Goal: Information Seeking & Learning: Learn about a topic

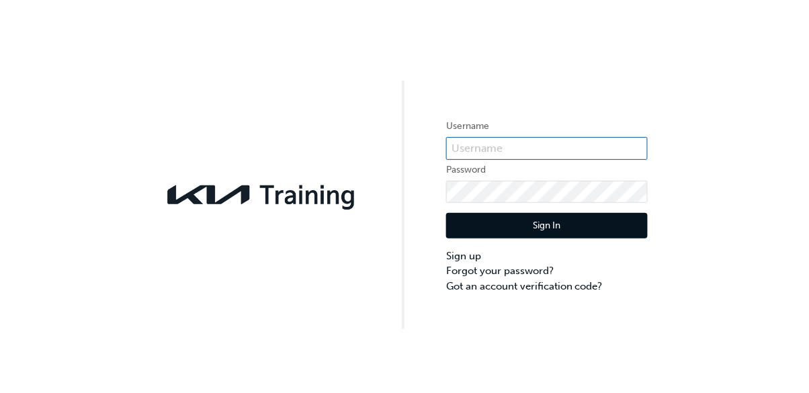
click at [527, 154] on input "text" at bounding box center [547, 148] width 202 height 23
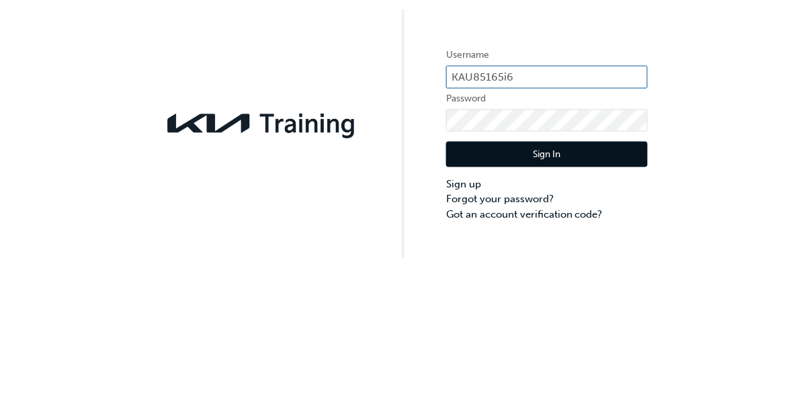
type input "KAU85165i6"
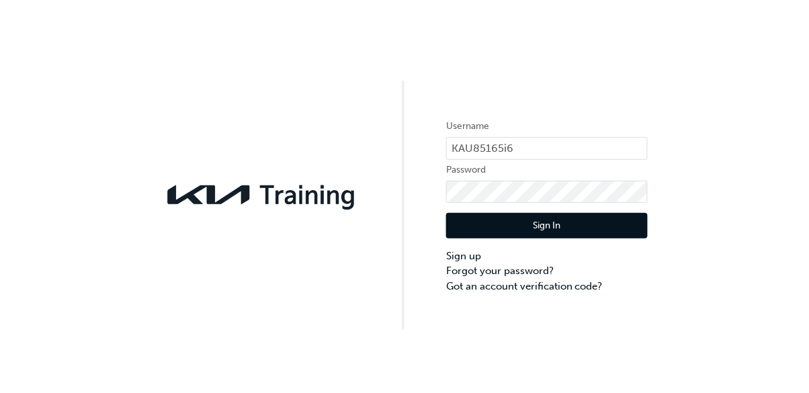
click at [567, 223] on button "Sign In" at bounding box center [547, 226] width 202 height 26
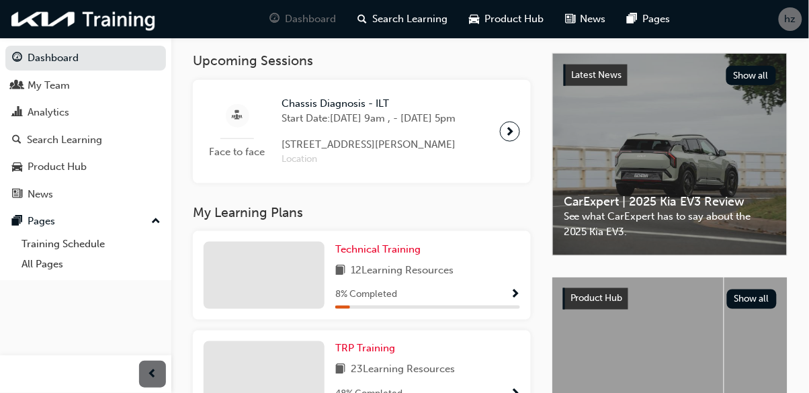
scroll to position [345, 0]
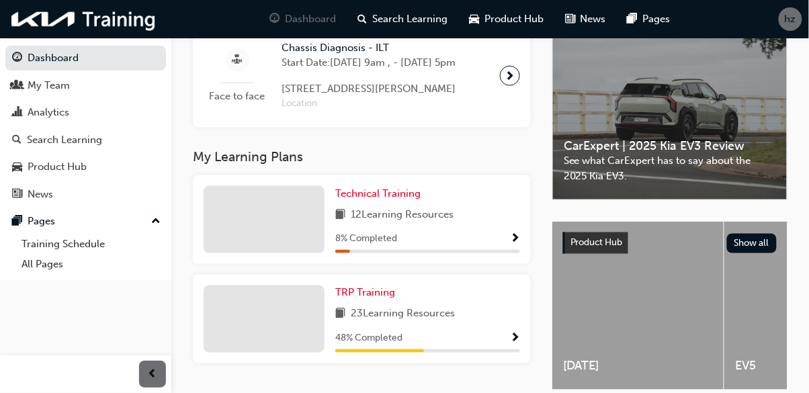
click at [368, 323] on span "23 Learning Resources" at bounding box center [403, 314] width 104 height 17
click at [347, 299] on span "TRP Training" at bounding box center [365, 293] width 60 height 12
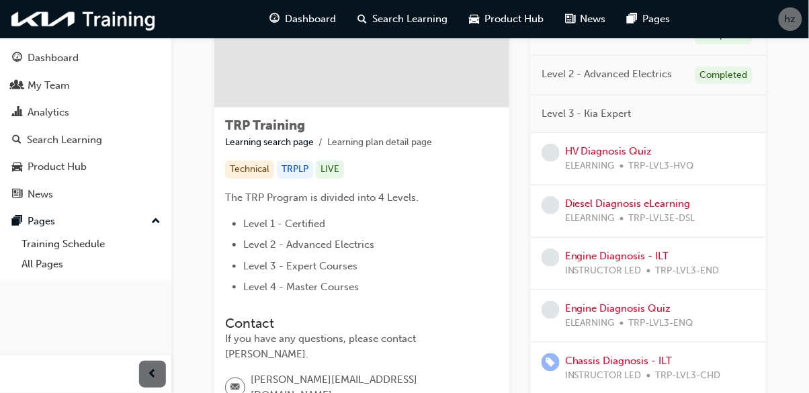
scroll to position [170, 0]
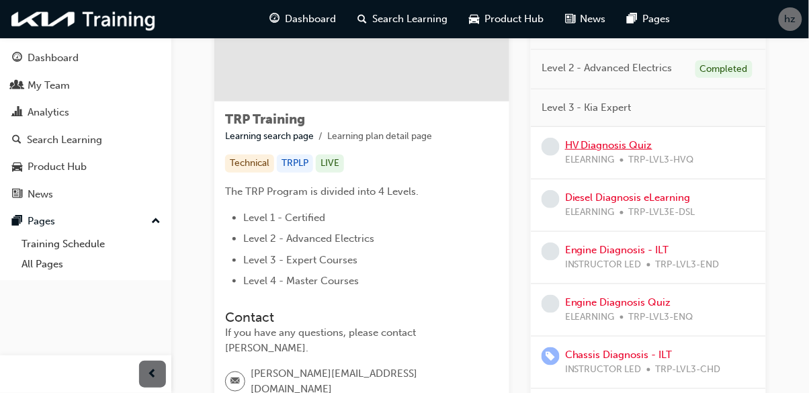
click at [619, 141] on link "HV Diagnosis Quiz" at bounding box center [608, 145] width 87 height 12
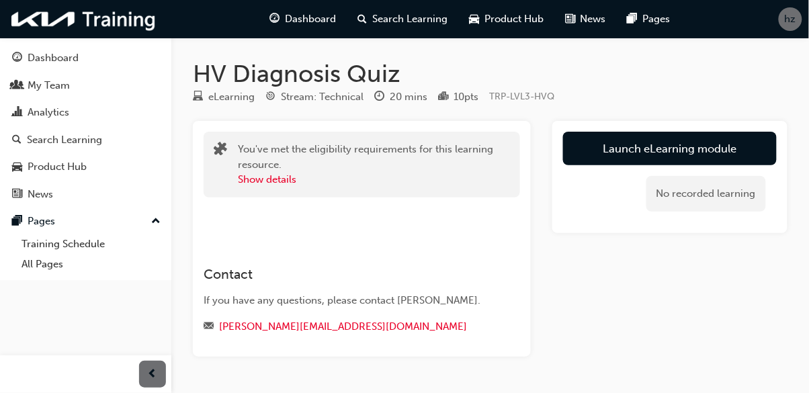
click at [736, 160] on link "Launch eLearning module" at bounding box center [670, 149] width 214 height 34
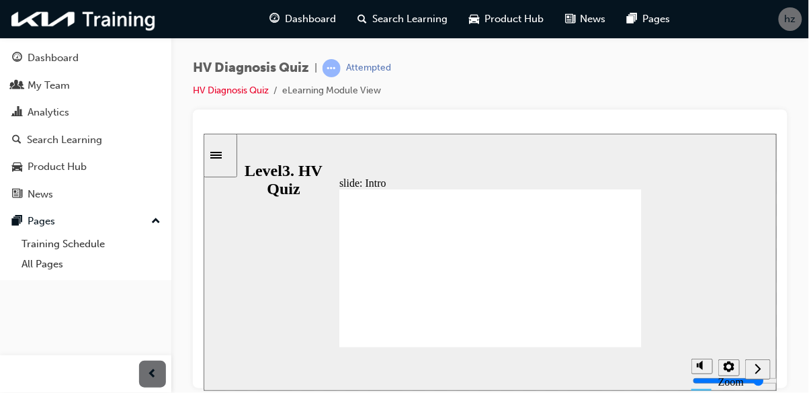
click at [755, 365] on icon "Next (Ctrl+Alt+Period)" at bounding box center [757, 368] width 7 height 12
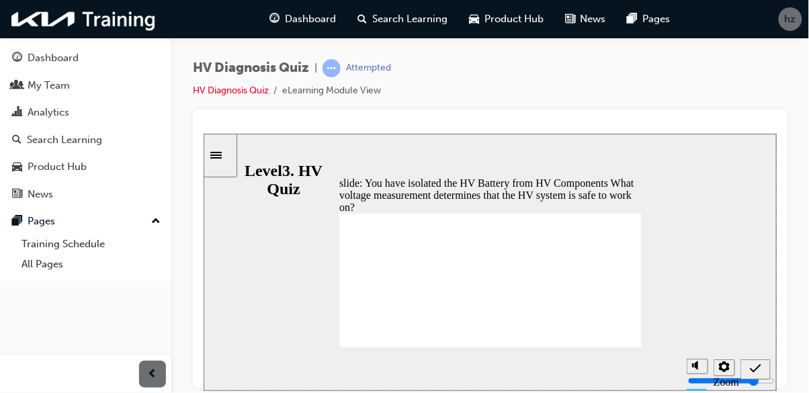
click at [163, 365] on div "button" at bounding box center [152, 374] width 27 height 27
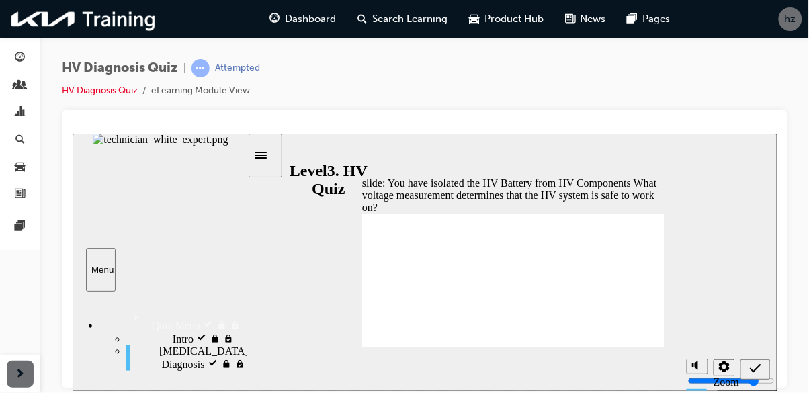
radio input "true"
click at [754, 366] on icon "Submit (Ctrl+Alt+S)" at bounding box center [754, 368] width 11 height 12
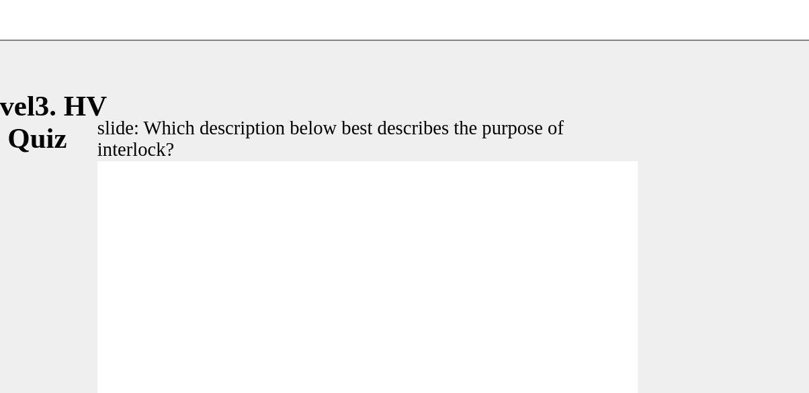
radio input "true"
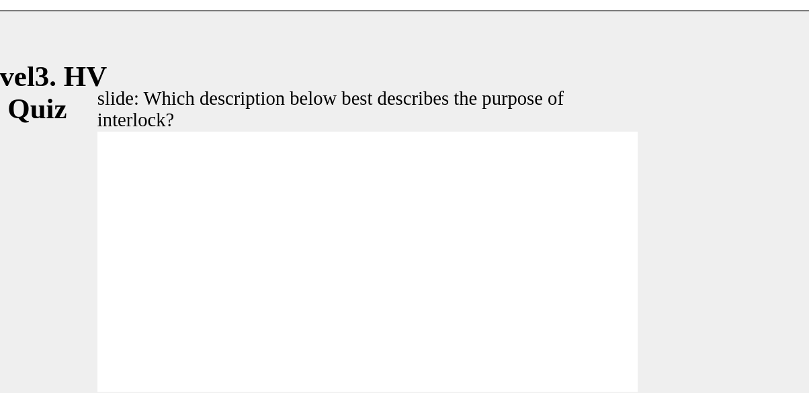
click at [259, 244] on icon "Submit (Ctrl+Alt+S)" at bounding box center [262, 244] width 11 height 12
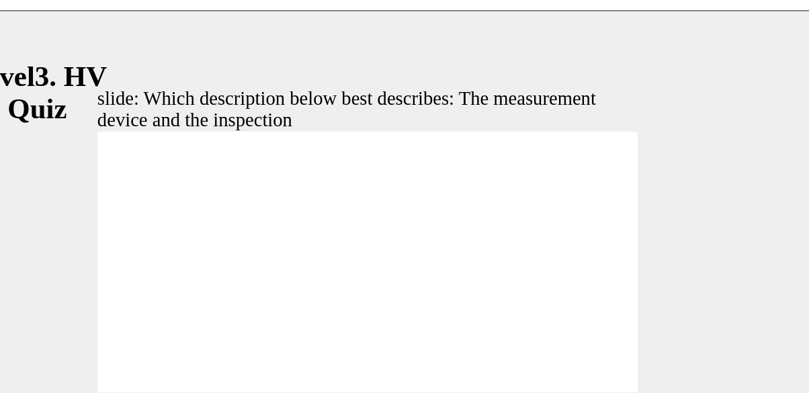
radio input "true"
click at [261, 247] on icon "Submit (Ctrl+Alt+S)" at bounding box center [262, 244] width 11 height 9
radio input "true"
click at [258, 246] on icon "Submit (Ctrl+Alt+S)" at bounding box center [262, 244] width 11 height 12
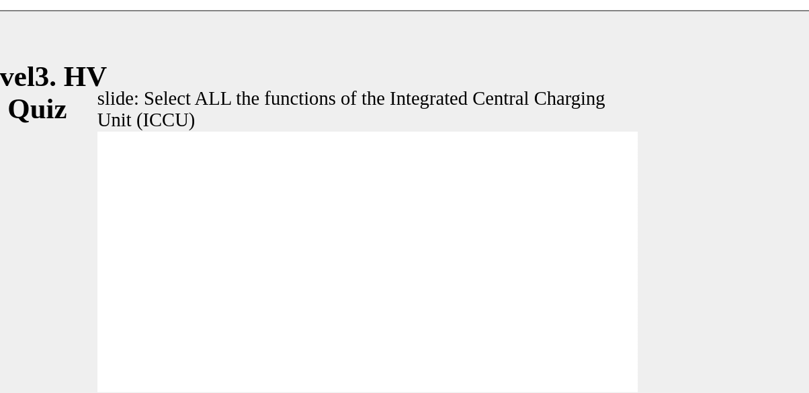
checkbox input "true"
click at [260, 247] on icon "Submit (Ctrl+Alt+S)" at bounding box center [262, 244] width 11 height 9
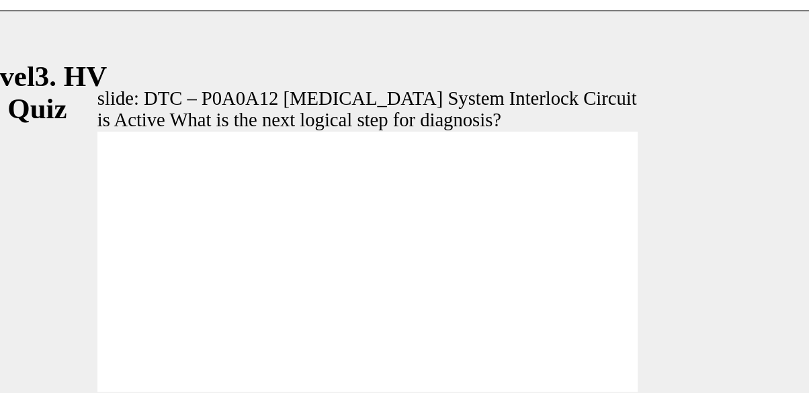
radio input "true"
click at [261, 247] on icon "Submit (Ctrl+Alt+S)" at bounding box center [262, 244] width 11 height 9
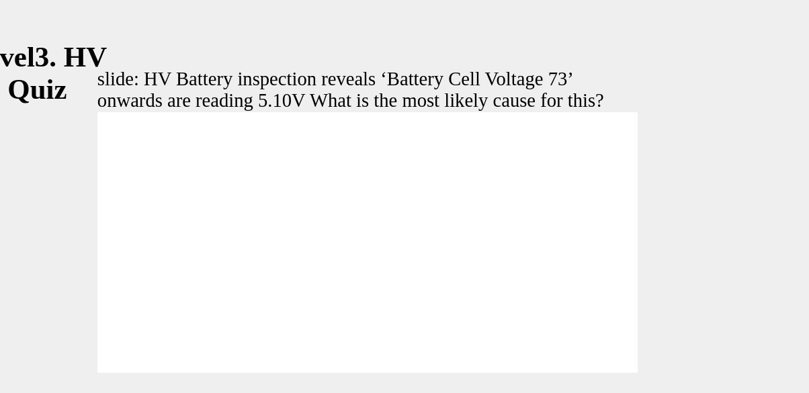
radio input "true"
click at [260, 227] on icon "Submit (Ctrl+Alt+S)" at bounding box center [262, 226] width 11 height 12
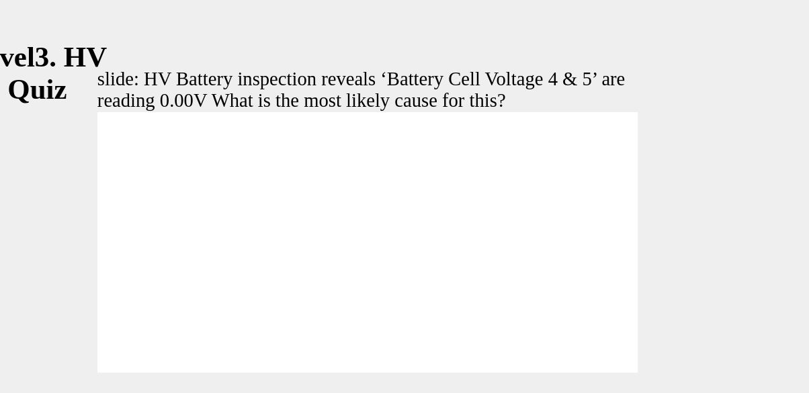
radio input "true"
click at [258, 227] on icon "Submit (Ctrl+Alt+S)" at bounding box center [262, 226] width 11 height 12
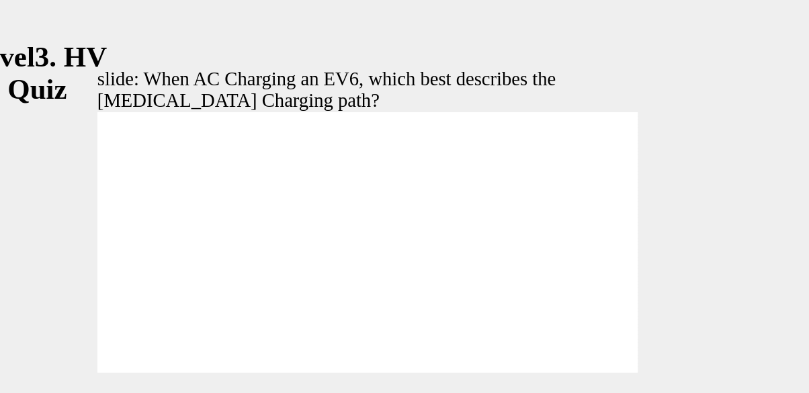
radio input "true"
click at [261, 226] on icon "Submit (Ctrl+Alt+S)" at bounding box center [262, 226] width 11 height 12
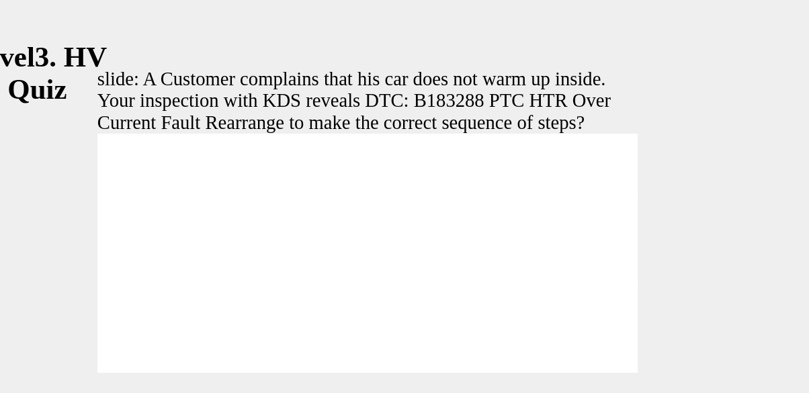
click at [259, 229] on icon "Submit (Ctrl+Alt+S)" at bounding box center [262, 226] width 11 height 12
click at [259, 222] on icon "Submit (Ctrl+Alt+S)" at bounding box center [262, 226] width 11 height 12
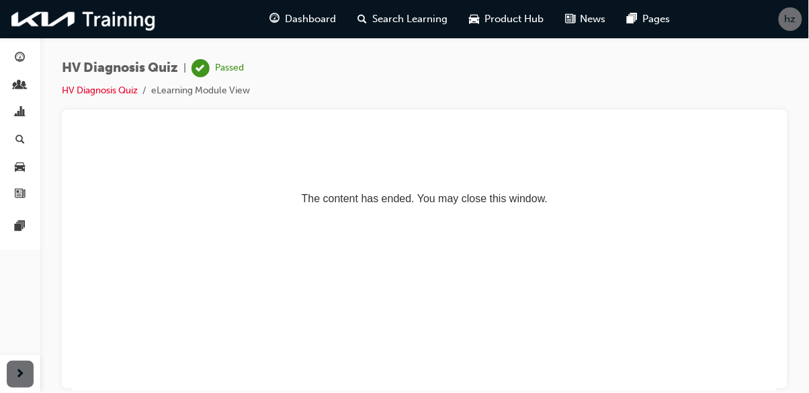
click at [781, 26] on div "hz" at bounding box center [790, 19] width 24 height 24
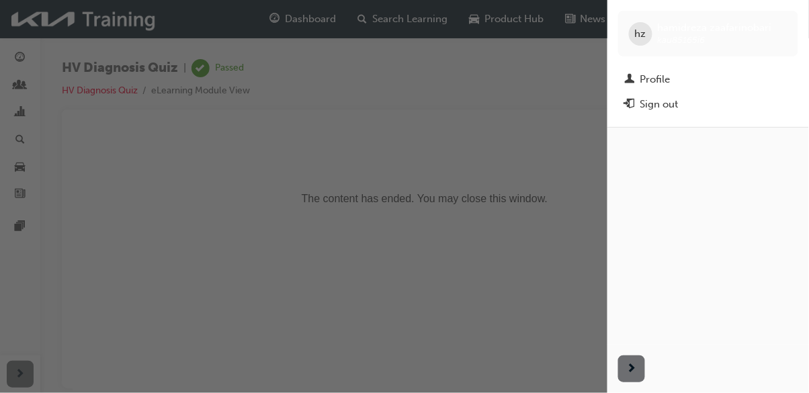
click at [567, 189] on div "button" at bounding box center [303, 196] width 607 height 393
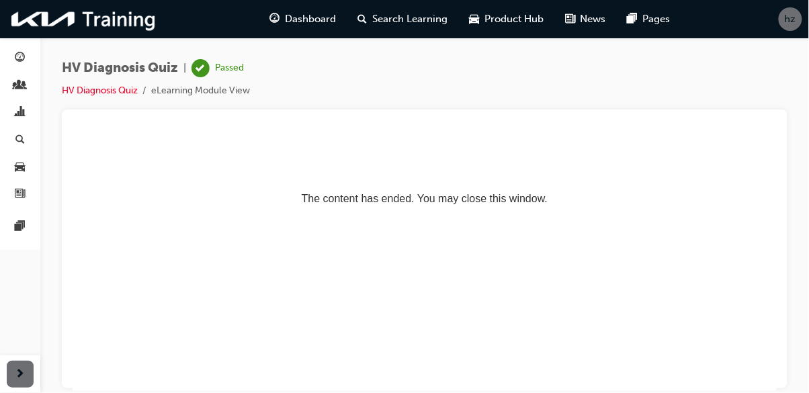
click at [781, 16] on div "hz" at bounding box center [790, 19] width 24 height 24
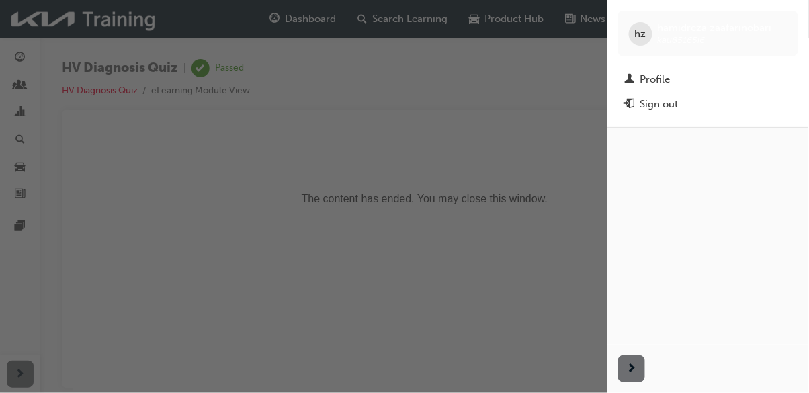
click at [670, 108] on div "Sign out" at bounding box center [659, 104] width 38 height 15
